Goal: Contribute content: Contribute content

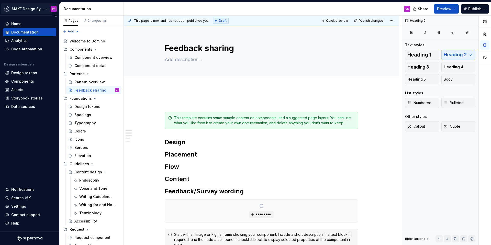
click at [25, 7] on html "MAKE Design System VK Home Documentation Analytics Code automation Design syste…" at bounding box center [245, 122] width 491 height 245
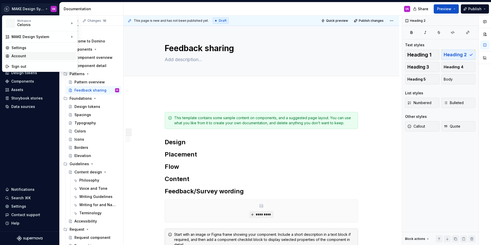
click at [19, 55] on div "Account" at bounding box center [43, 55] width 63 height 5
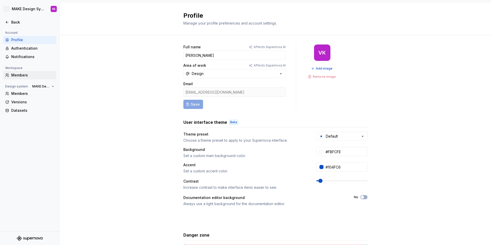
click at [20, 75] on div "Members" at bounding box center [32, 75] width 43 height 5
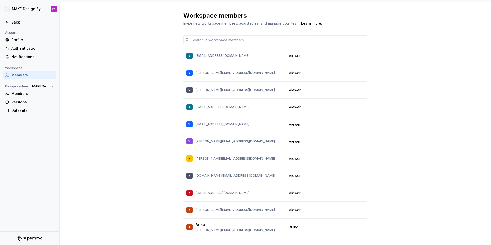
scroll to position [26, 0]
click at [20, 94] on div "Members" at bounding box center [32, 93] width 43 height 5
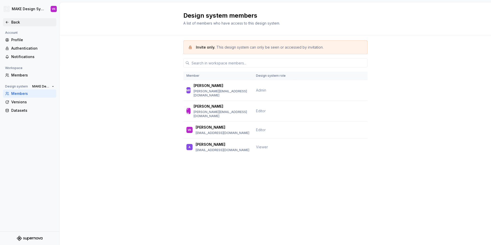
click at [10, 21] on div "Back" at bounding box center [29, 22] width 49 height 5
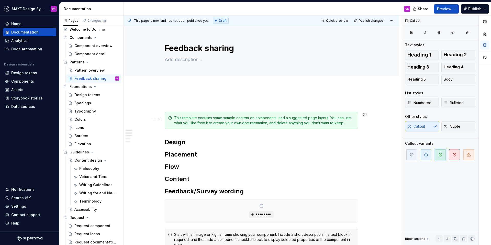
click at [198, 120] on div "This template contains some sample content on components, and a suggested page …" at bounding box center [264, 120] width 181 height 10
type textarea "*"
click at [198, 120] on div "This template contains some sample content on components, and a suggested page …" at bounding box center [264, 120] width 181 height 10
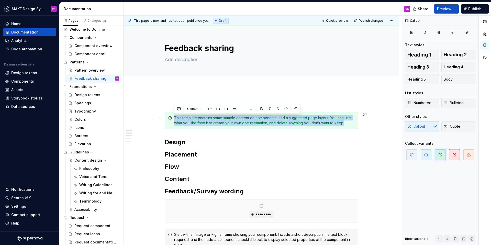
click at [198, 120] on div "This template contains some sample content on components, and a suggested page …" at bounding box center [264, 120] width 181 height 10
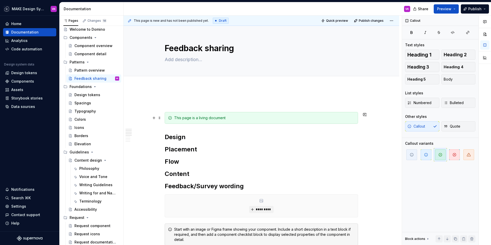
click at [243, 118] on div "This page is a living document" at bounding box center [264, 117] width 181 height 5
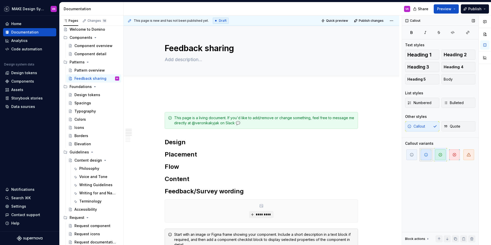
click at [424, 153] on icon "button" at bounding box center [426, 155] width 4 height 4
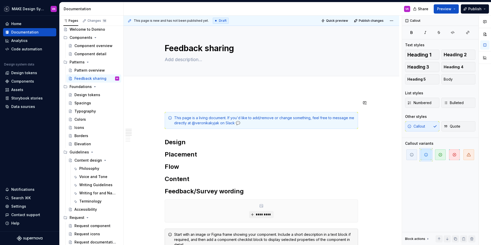
click at [279, 90] on div "**********" at bounding box center [263, 131] width 278 height 230
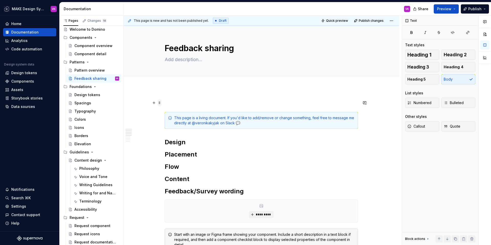
click at [159, 102] on span at bounding box center [160, 102] width 4 height 7
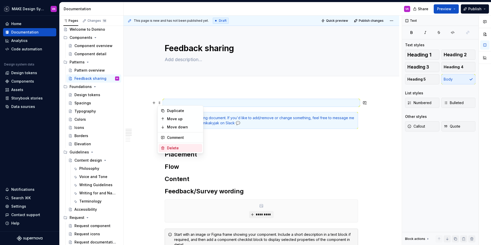
click at [169, 147] on div "Delete" at bounding box center [183, 148] width 33 height 5
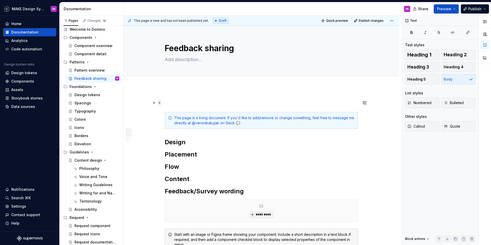
click at [159, 104] on span at bounding box center [160, 102] width 4 height 7
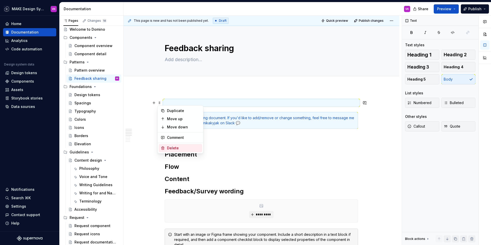
click at [165, 150] on div "Delete" at bounding box center [180, 148] width 43 height 8
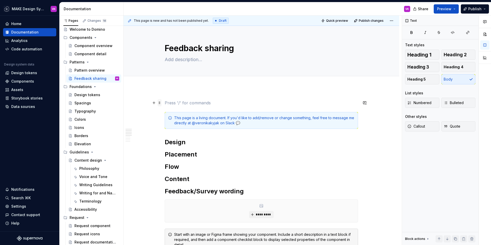
click at [159, 103] on span at bounding box center [160, 102] width 4 height 7
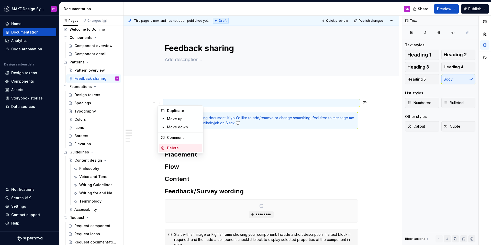
click at [169, 146] on div "Delete" at bounding box center [183, 148] width 33 height 5
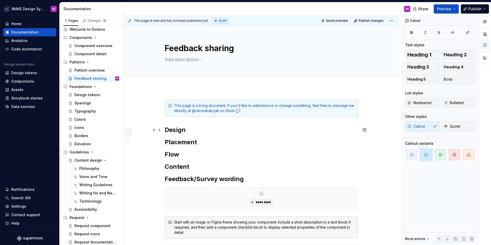
click at [187, 132] on h2 "Design" at bounding box center [261, 130] width 193 height 8
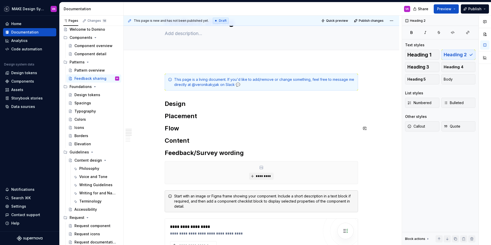
scroll to position [27, 0]
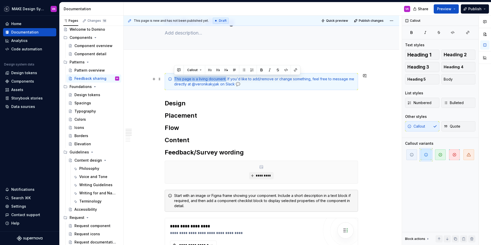
drag, startPoint x: 227, startPoint y: 79, endPoint x: 169, endPoint y: 79, distance: 57.5
click at [169, 79] on div "This page is a living document. If you'd like to add/remove or change something…" at bounding box center [261, 81] width 193 height 17
click at [260, 70] on button "button" at bounding box center [261, 69] width 7 height 7
click at [249, 100] on h2 "Design" at bounding box center [261, 103] width 193 height 8
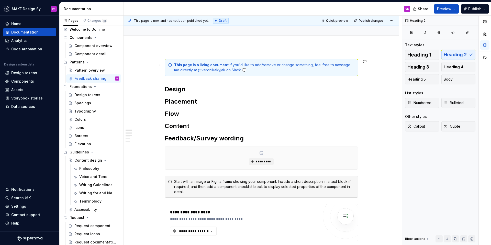
scroll to position [1, 0]
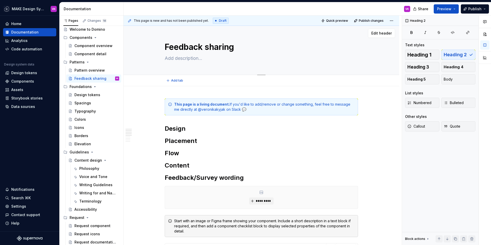
click at [183, 61] on textarea at bounding box center [260, 58] width 193 height 8
type textarea "*"
type textarea "B"
type textarea "*"
type textarea "Be"
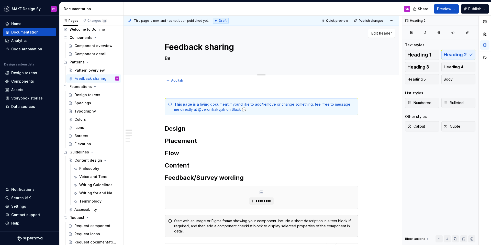
type textarea "*"
type textarea "Bes"
type textarea "*"
type textarea "Best"
type textarea "*"
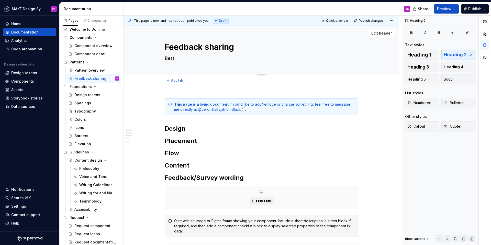
type textarea "Best"
type textarea "*"
type textarea "Best p"
type textarea "*"
type textarea "Best pr"
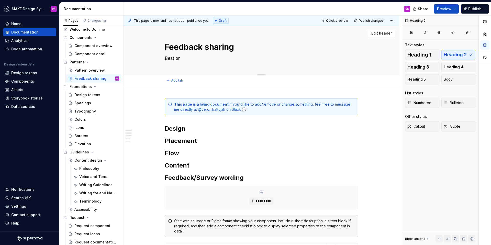
type textarea "*"
type textarea "Best pra"
type textarea "*"
type textarea "Best prac"
type textarea "*"
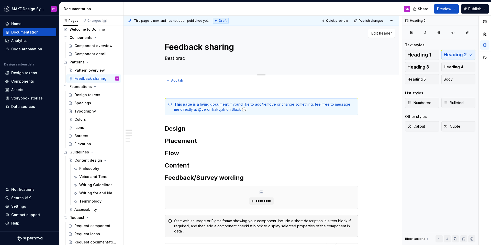
type textarea "Best pract"
type textarea "*"
type textarea "Best practi"
type textarea "*"
type textarea "Best practic"
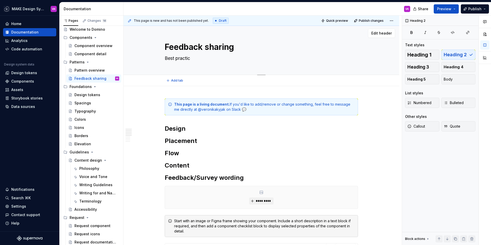
type textarea "*"
type textarea "Best practice"
type textarea "*"
type textarea "Best practices"
type textarea "*"
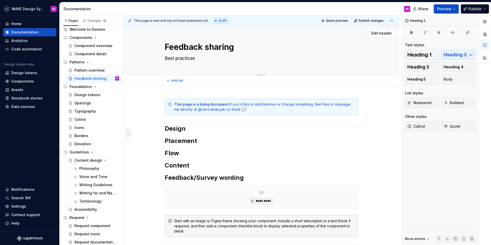
type textarea "Best practices"
type textarea "*"
type textarea "Best practices f"
type textarea "*"
type textarea "Best practices fo"
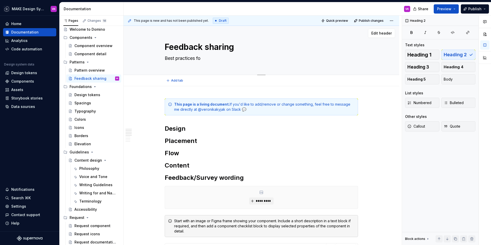
type textarea "*"
type textarea "Best practices for"
type textarea "*"
type textarea "Best practices for"
type textarea "*"
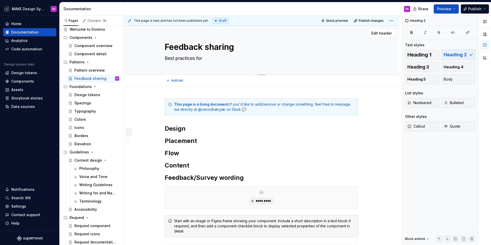
type textarea "Best practices for F"
type textarea "*"
type textarea "Best practices for"
type textarea "*"
type textarea "Best practices for f"
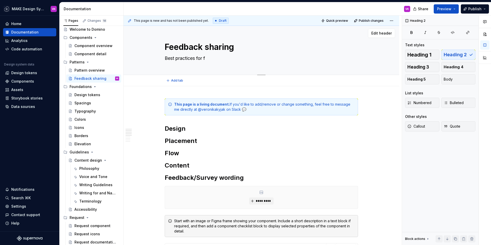
type textarea "*"
type textarea "Best practices for [DEMOGRAPHIC_DATA]"
type textarea "*"
type textarea "Best practices for fee"
type textarea "*"
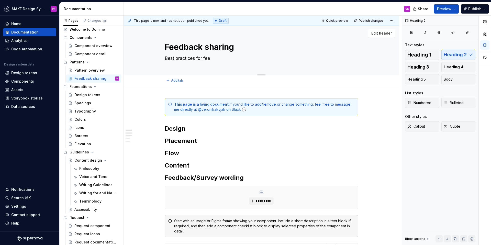
type textarea "Best practices for feed"
type textarea "*"
type textarea "Best practices for feedb"
type textarea "*"
type textarea "Best practices for feedba"
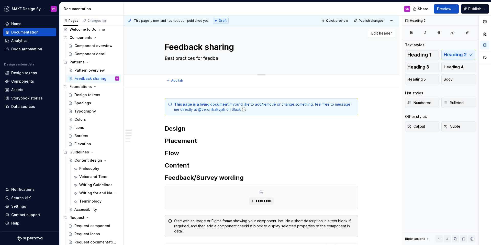
type textarea "*"
type textarea "Best practices for feedback"
type textarea "*"
type textarea "Best practices for feedback"
type textarea "*"
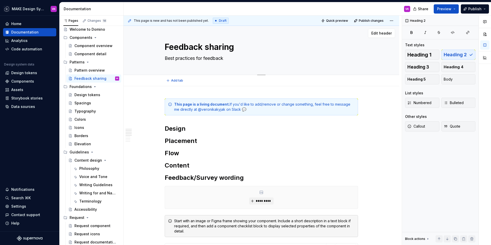
type textarea "Best practices for feedback s"
type textarea "*"
type textarea "Best practices for feedback sh"
type textarea "*"
type textarea "Best practices for feedback sha"
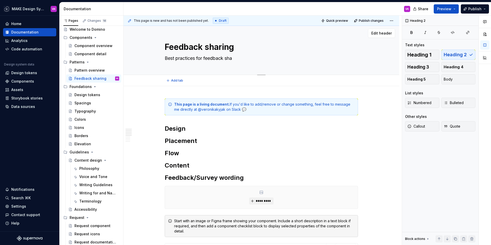
type textarea "*"
type textarea "Best practices for feedback sh"
type textarea "*"
type textarea "Best practices for feedback s"
type textarea "*"
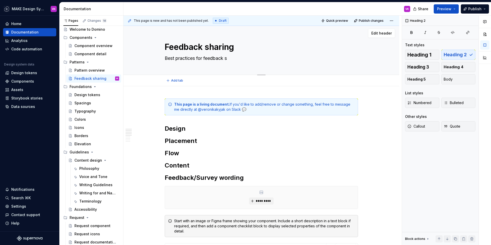
type textarea "Best practices for feedback"
type textarea "*"
type textarea "Best practices for feedback r"
type textarea "*"
type textarea "Best practices for feedback re"
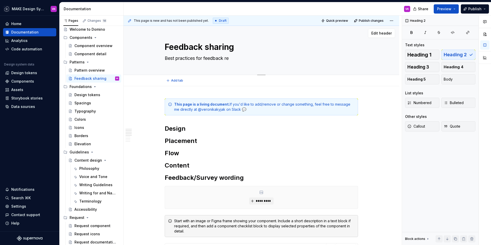
type textarea "*"
type textarea "Best practices for feedback requ"
type textarea "*"
type textarea "Best practices for feedback reque"
type textarea "*"
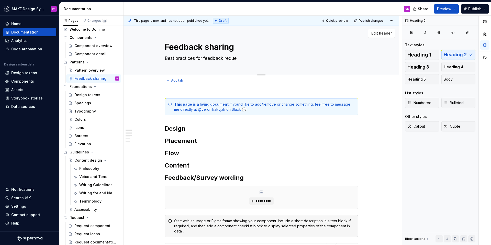
type textarea "Best practices for feedback reques"
type textarea "*"
type textarea "Best practices for feedback request"
type textarea "*"
type textarea "Best practices for feedback requesti"
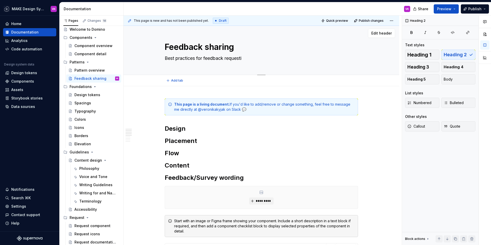
type textarea "*"
type textarea "Best practices for feedback requestin"
type textarea "*"
type textarea "Best practices for feedback requesting"
type textarea "*"
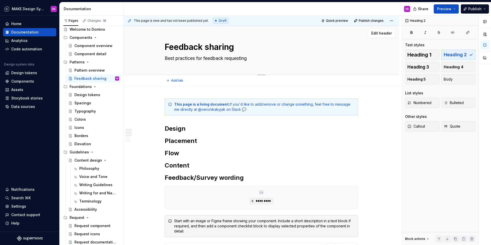
type textarea "Best practices for feedback requesting"
type textarea "*"
type textarea "Best practices for feedback requesting n"
type textarea "*"
type textarea "Best practices for feedback requesting na"
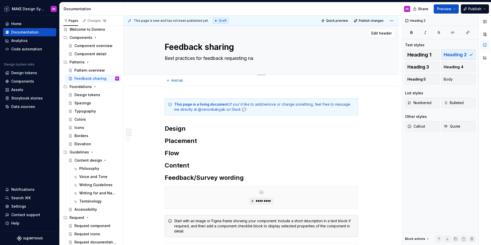
type textarea "*"
type textarea "Best practices for feedback requesting n"
type textarea "*"
type textarea "Best practices for feedback requesting"
type textarea "*"
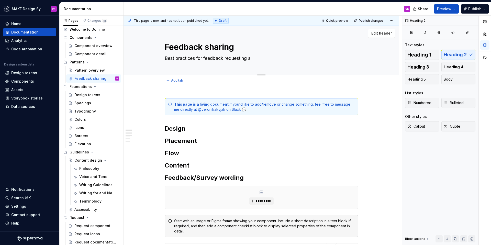
type textarea "Best practices for feedback requesting an"
type textarea "*"
type textarea "Best practices for feedback requesting an"
type textarea "*"
type textarea "Best practices for feedback requesting an d"
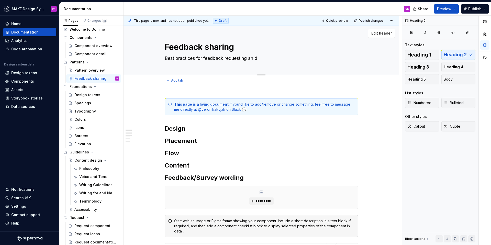
type textarea "*"
type textarea "Best practices for feedback requesting an"
type textarea "*"
type textarea "Best practices for feedback requesting an"
type textarea "*"
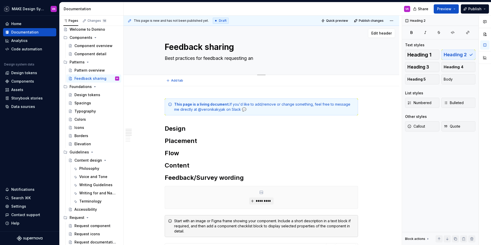
type textarea "Best practices for feedback requesting and"
type textarea "*"
type textarea "Best practices for feedback requesting and"
type textarea "*"
type textarea "Best practices for feedback requesting and s"
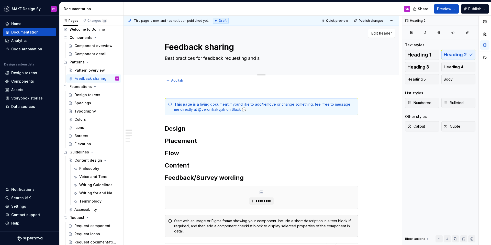
type textarea "*"
type textarea "Best practices for feedback requesting and sh"
type textarea "*"
type textarea "Best practices for feedback requesting and sha"
type textarea "*"
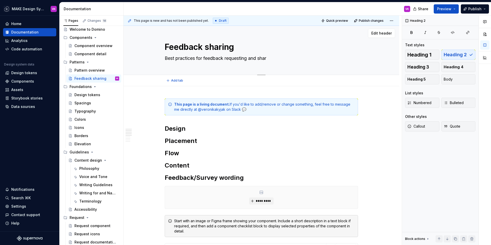
type textarea "Best practices for feedback requesting and [DEMOGRAPHIC_DATA]"
type textarea "*"
type textarea "Best practices for feedback requesting and sharin"
type textarea "*"
type textarea "Best practices for feedback requesting and sharing"
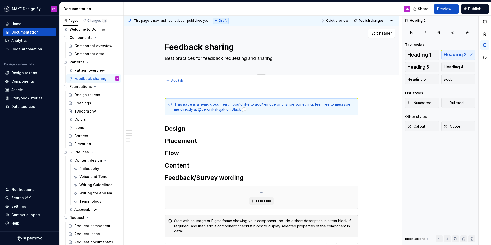
type textarea "*"
type textarea "Best practices for feedback requesting and sharing f"
type textarea "*"
type textarea "Best practices for feedback requesting and sharing fl"
type textarea "*"
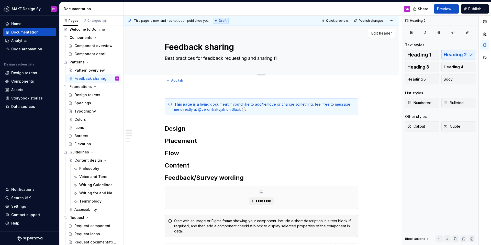
type textarea "Best practices for feedback requesting and sharing flo"
type textarea "*"
type textarea "Best practices for feedback requesting and sharing flow"
type textarea "*"
type textarea "Best practices for feedback requesting and sharing flows"
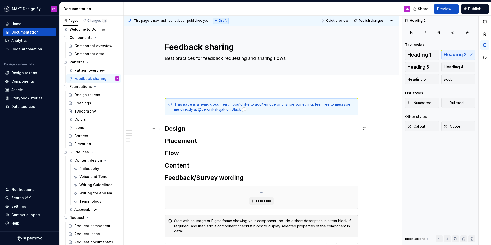
type textarea "*"
type textarea "Best practices for feedback requesting and sharing flows"
click at [198, 130] on h2 "Design" at bounding box center [261, 129] width 193 height 8
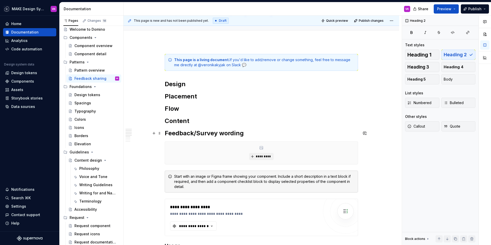
scroll to position [47, 0]
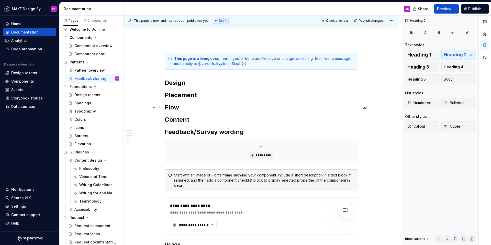
click at [189, 111] on h2 "Flow" at bounding box center [261, 107] width 193 height 8
click at [195, 122] on h2 "Content" at bounding box center [261, 120] width 193 height 8
click at [210, 121] on h2 "Content" at bounding box center [261, 120] width 193 height 8
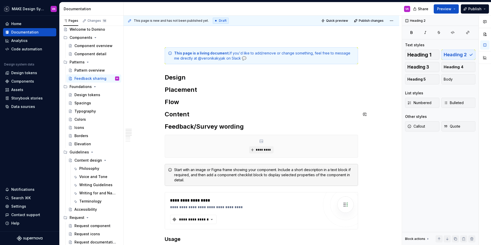
scroll to position [53, 0]
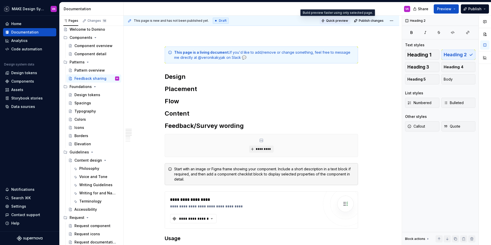
click at [333, 23] on button "Quick preview" at bounding box center [335, 20] width 31 height 7
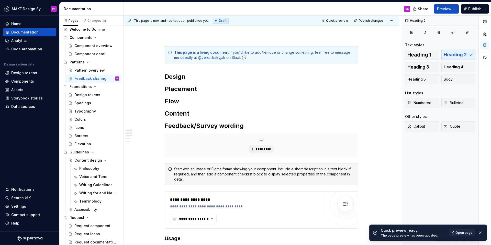
click at [461, 230] on link "Open page" at bounding box center [462, 232] width 26 height 7
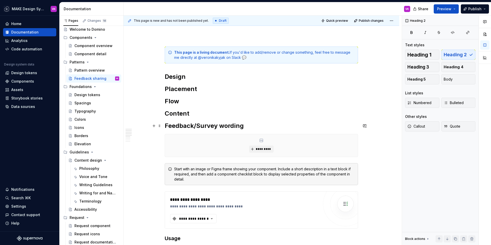
type textarea "*"
